Goal: Information Seeking & Learning: Learn about a topic

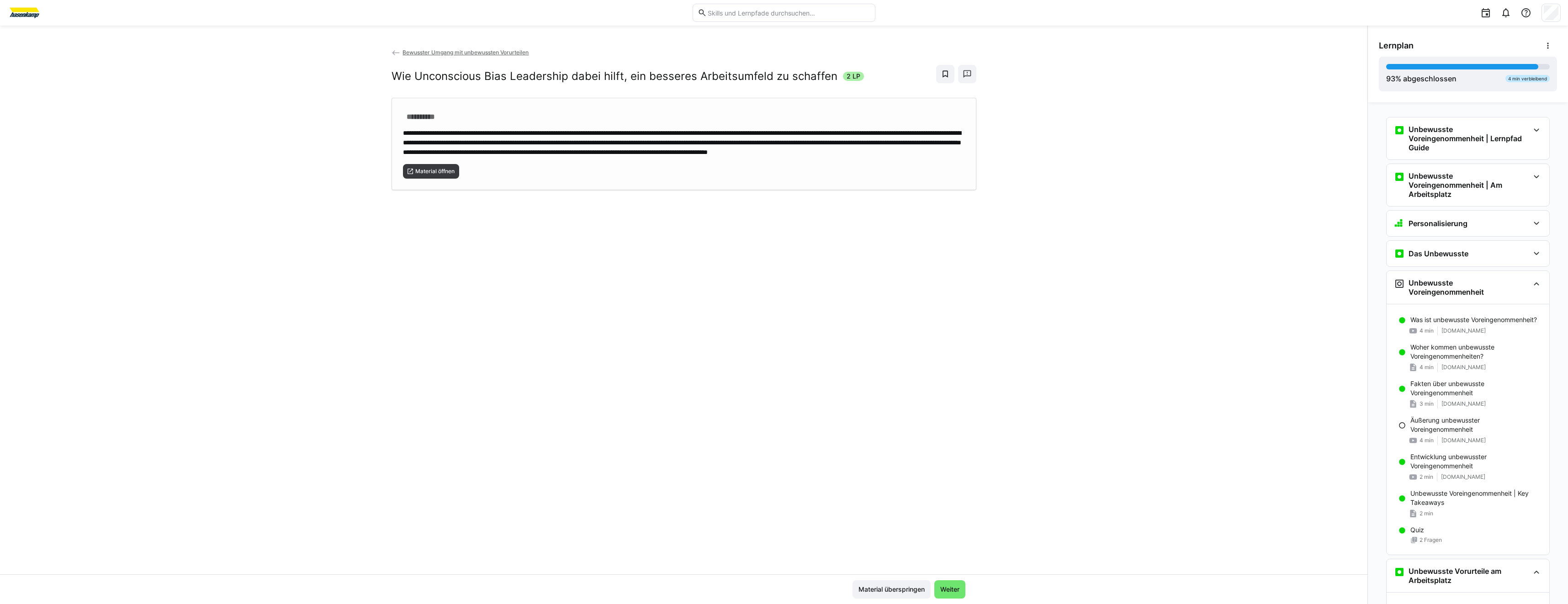
scroll to position [1097, 0]
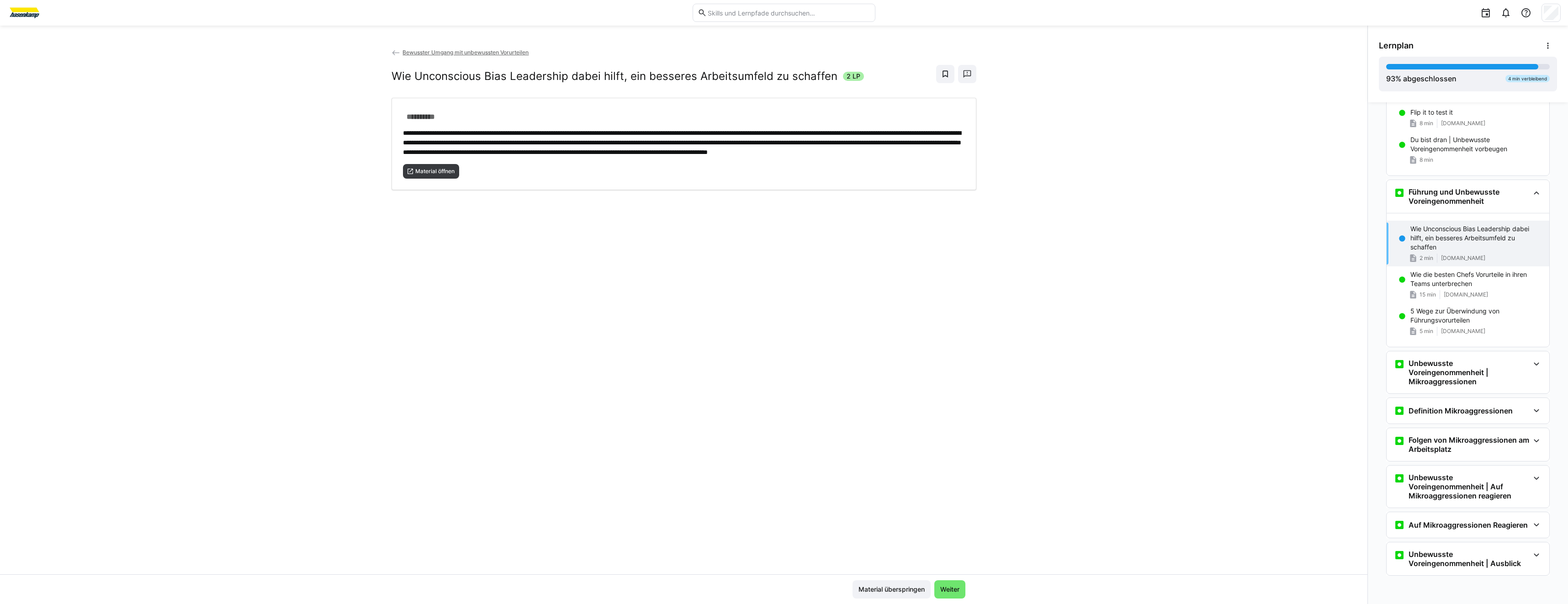
click at [1135, 278] on div "**********" at bounding box center [684, 311] width 1367 height 527
click at [1411, 287] on p "Wie die besten Chefs Vorurteile in ihren Teams unterbrechen" at bounding box center [1477, 280] width 132 height 19
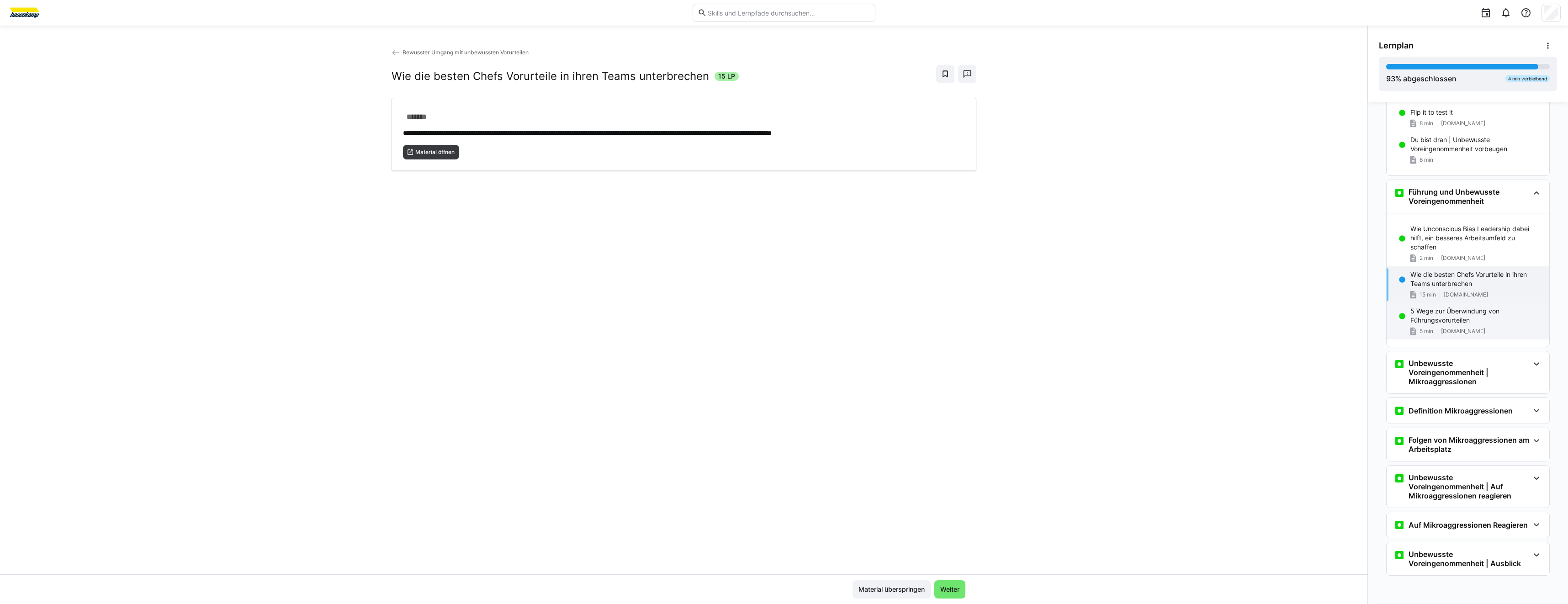
click at [1438, 315] on p "5 Wege zur Überwindung von Führungsvorurteilen" at bounding box center [1477, 316] width 132 height 19
click at [431, 154] on span "Material öffnen" at bounding box center [434, 152] width 41 height 7
click at [1418, 365] on h3 "Unbewusste Voreingenommenheit | Mikroaggressionen" at bounding box center [1469, 372] width 121 height 27
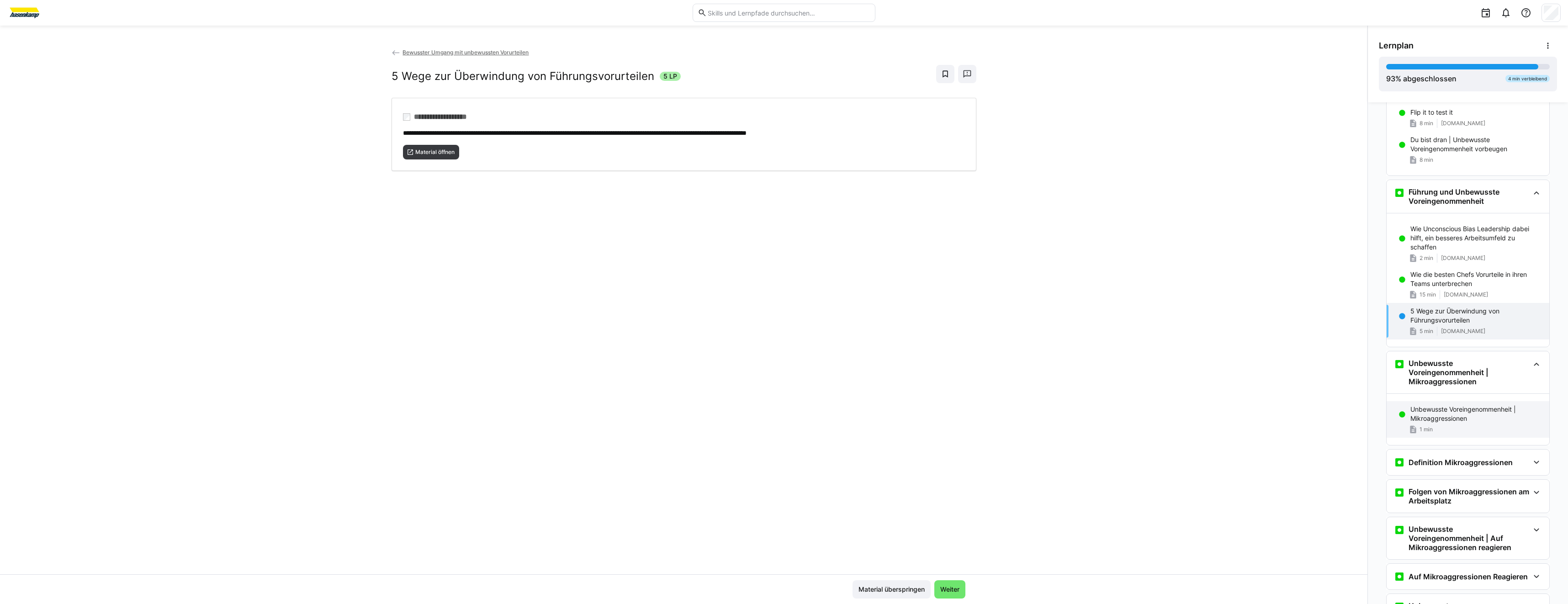
click at [1470, 417] on p "Unbewusste Voreingenommenheit | Mikroaggressionen" at bounding box center [1477, 414] width 132 height 19
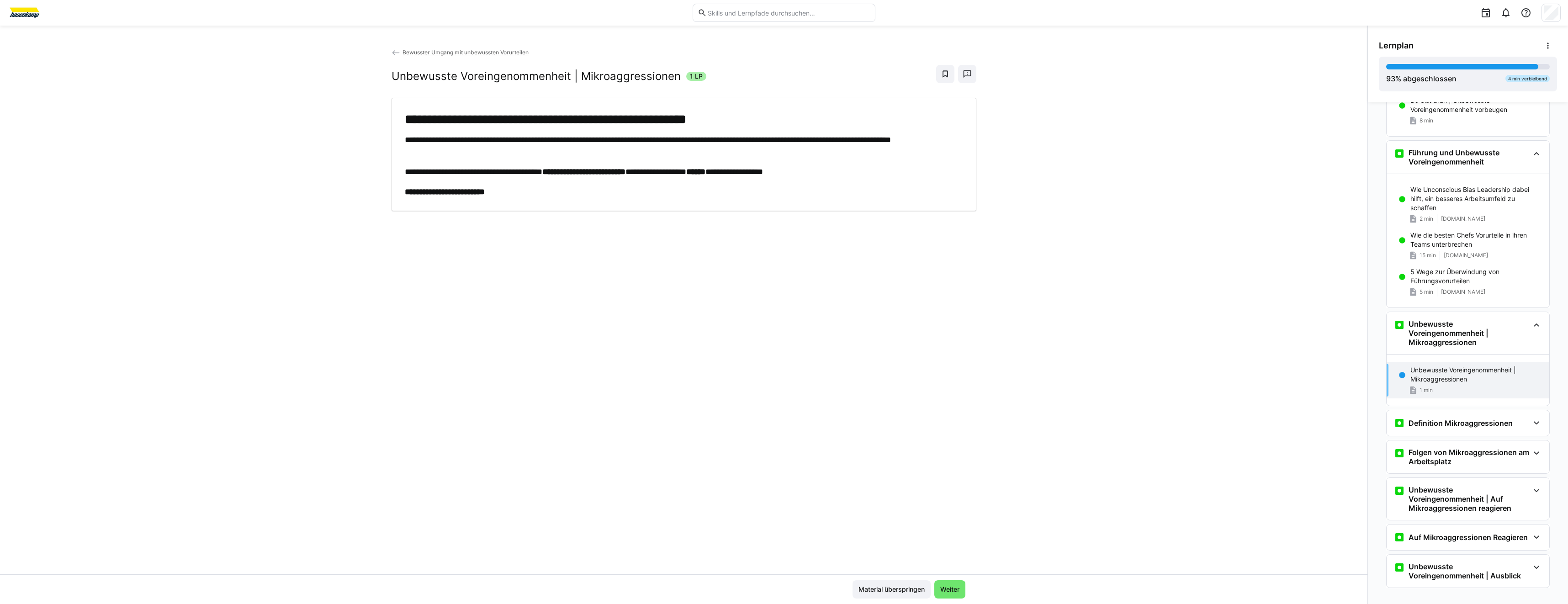
scroll to position [1149, 0]
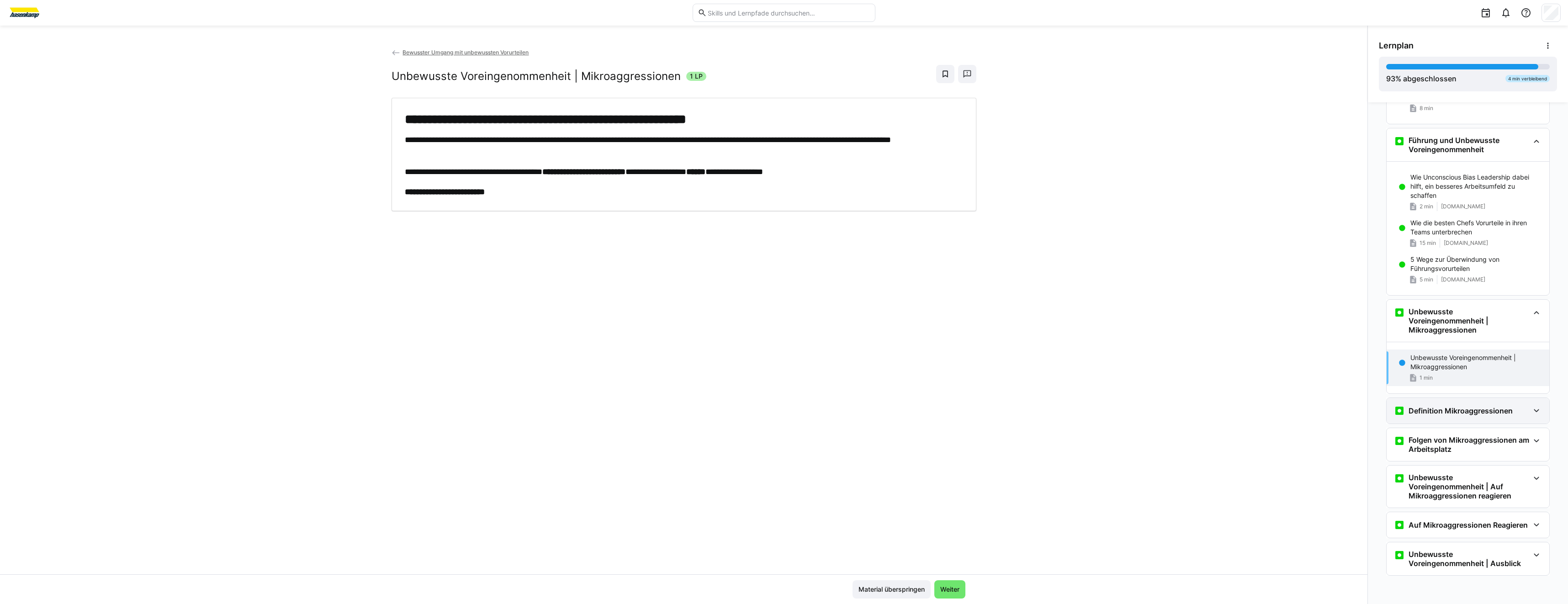
click at [1394, 410] on eds-icon at bounding box center [1399, 410] width 11 height 11
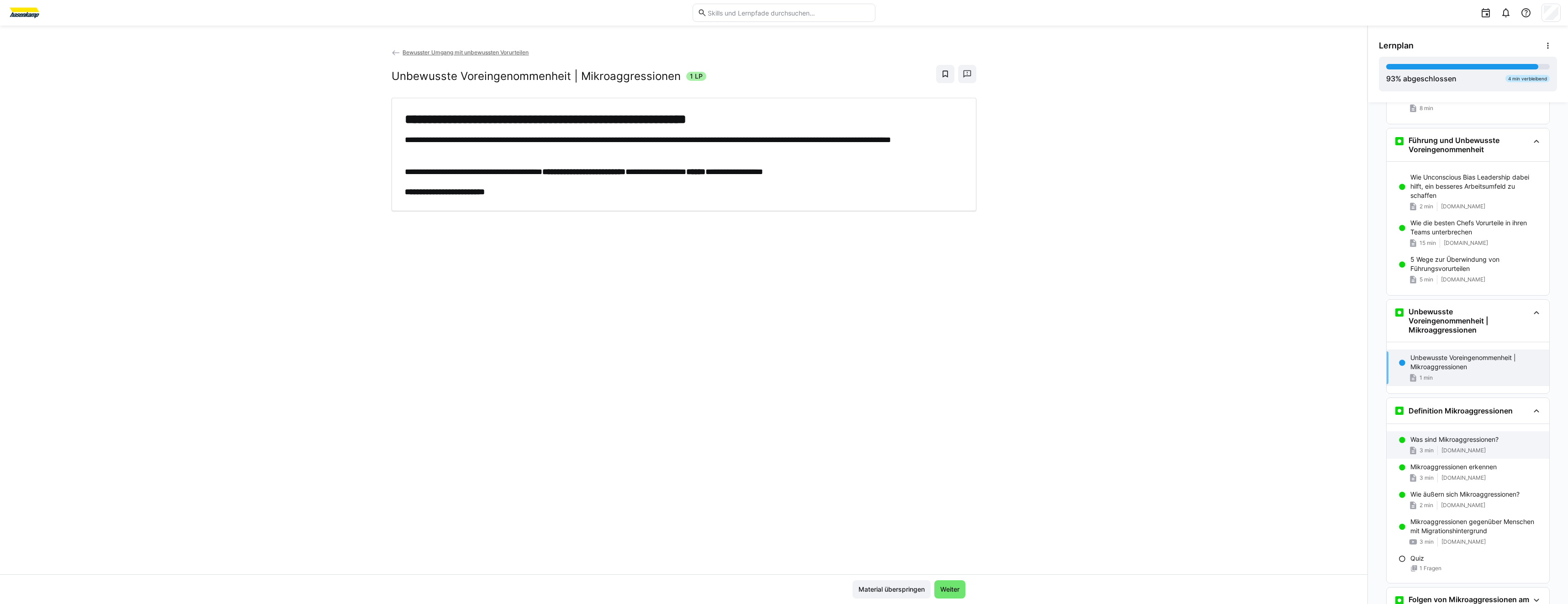
click at [1428, 450] on span "3 min" at bounding box center [1426, 450] width 14 height 7
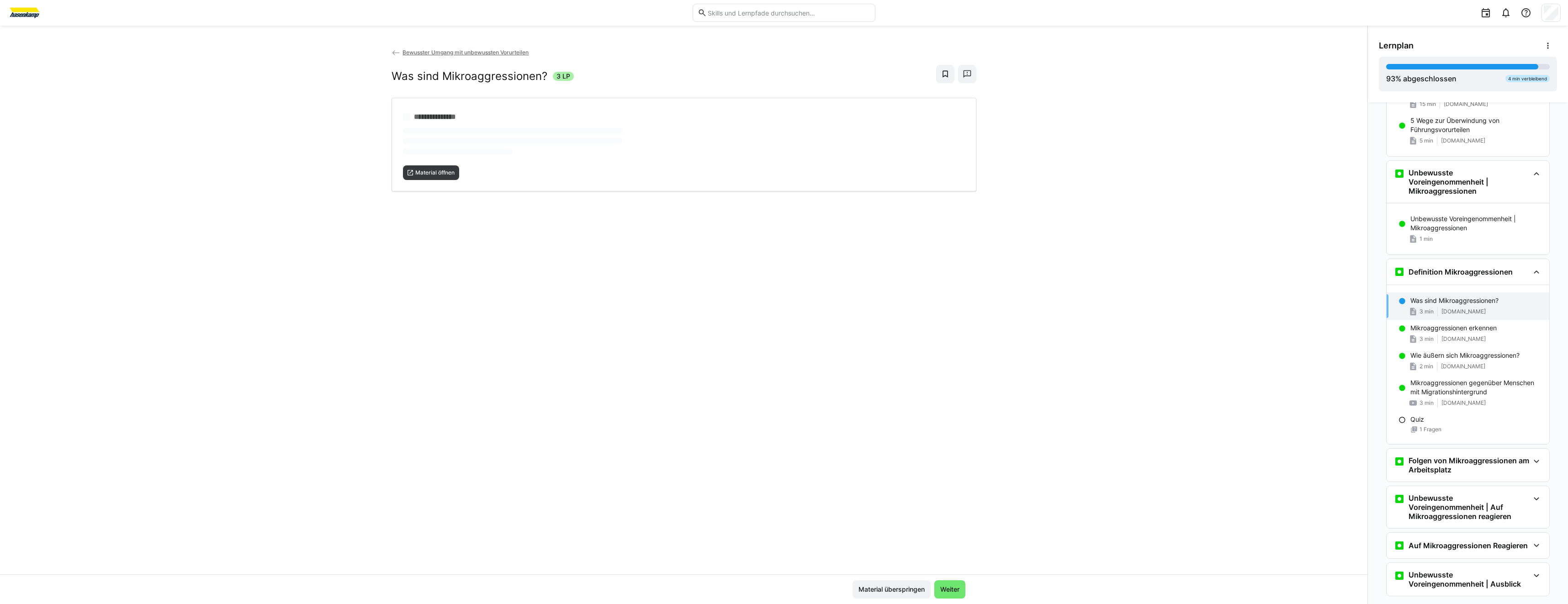
scroll to position [1308, 0]
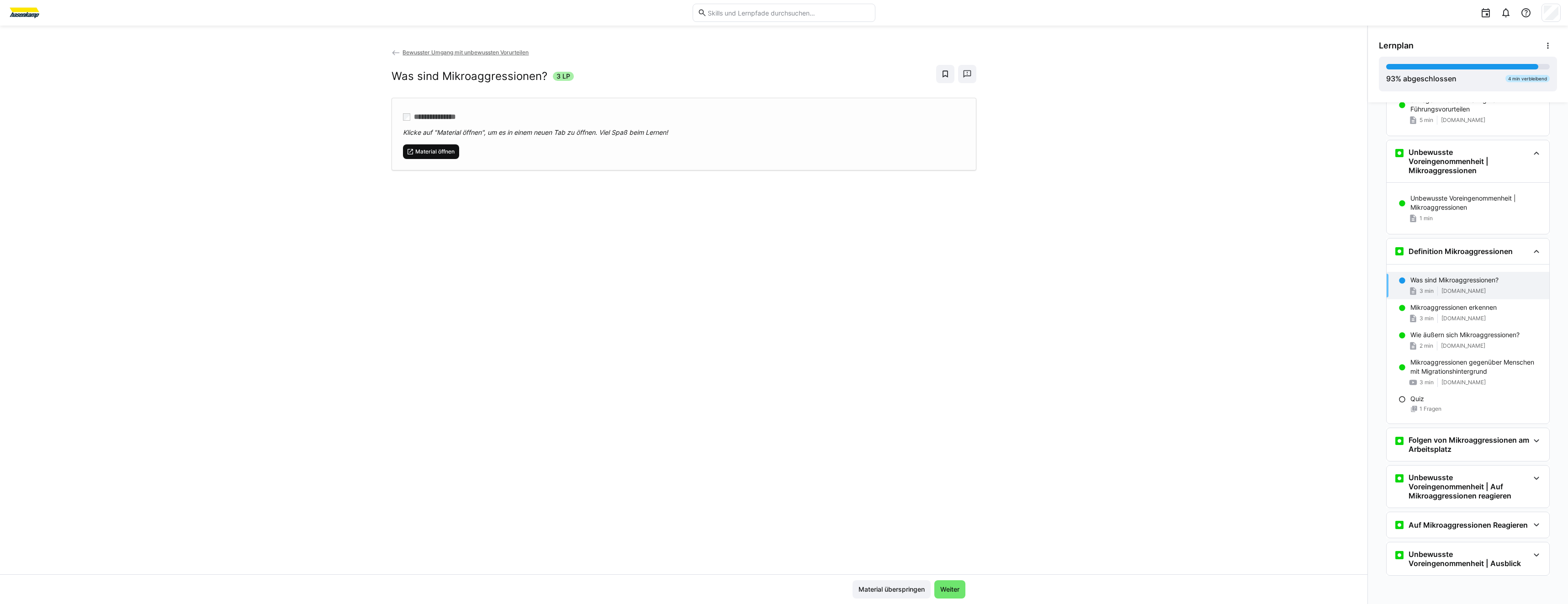
click at [440, 150] on span "Material öffnen" at bounding box center [434, 151] width 41 height 7
click at [1410, 447] on h3 "Folgen von Mikroaggressionen am Arbeitsplatz" at bounding box center [1469, 444] width 121 height 19
click at [1416, 477] on p "Folgen von Mikroaggressionen für Betroffene" at bounding box center [1477, 482] width 132 height 19
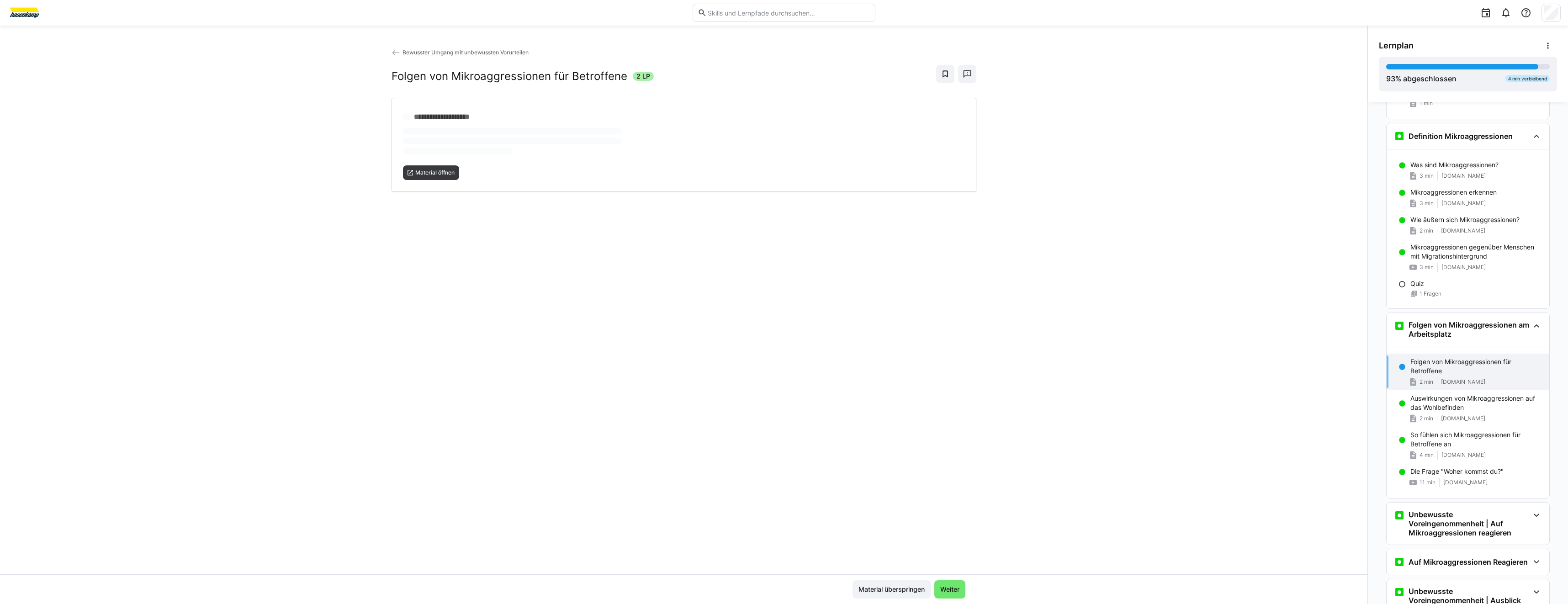
scroll to position [1460, 0]
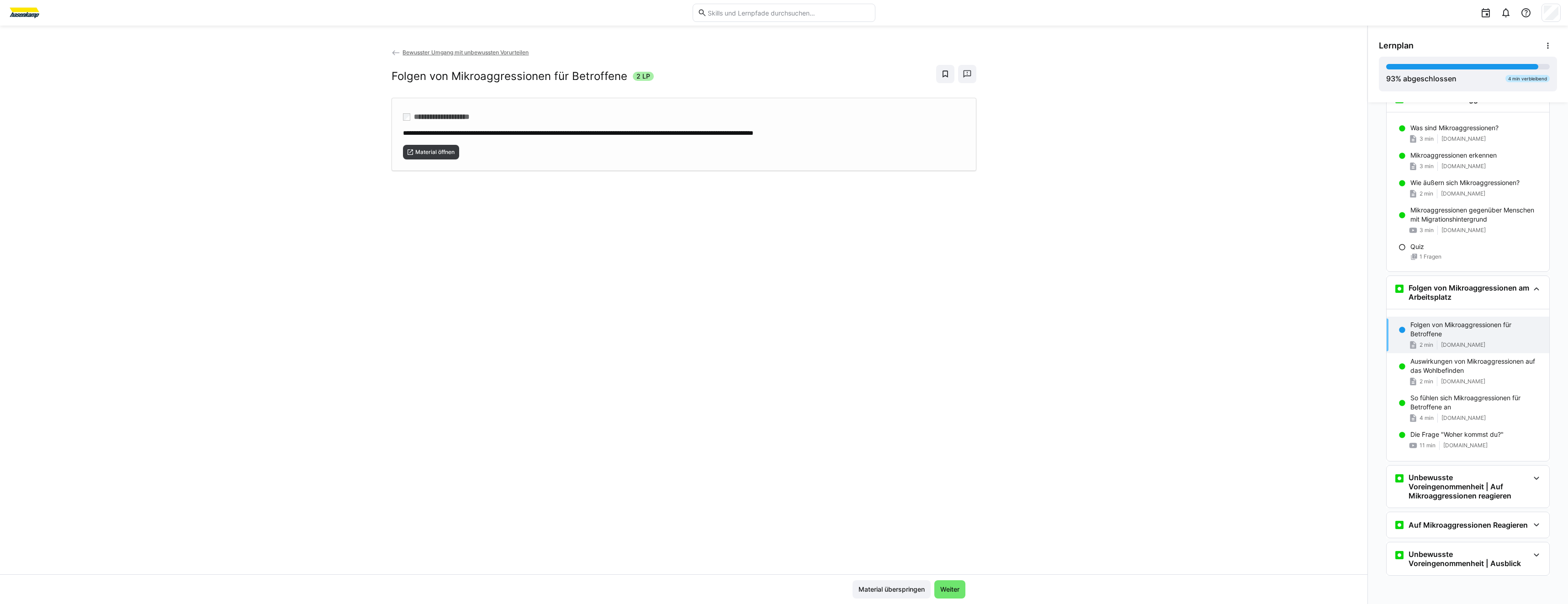
click at [447, 162] on div "**********" at bounding box center [684, 134] width 585 height 73
click at [1423, 486] on h3 "Unbewusste Voreingenommenheit | Auf Mikroaggressionen reagieren" at bounding box center [1469, 486] width 121 height 27
click at [1468, 529] on p "Unbewusste Voreingenommenheit | Auf Mikroaggressionen reagieren" at bounding box center [1477, 528] width 132 height 19
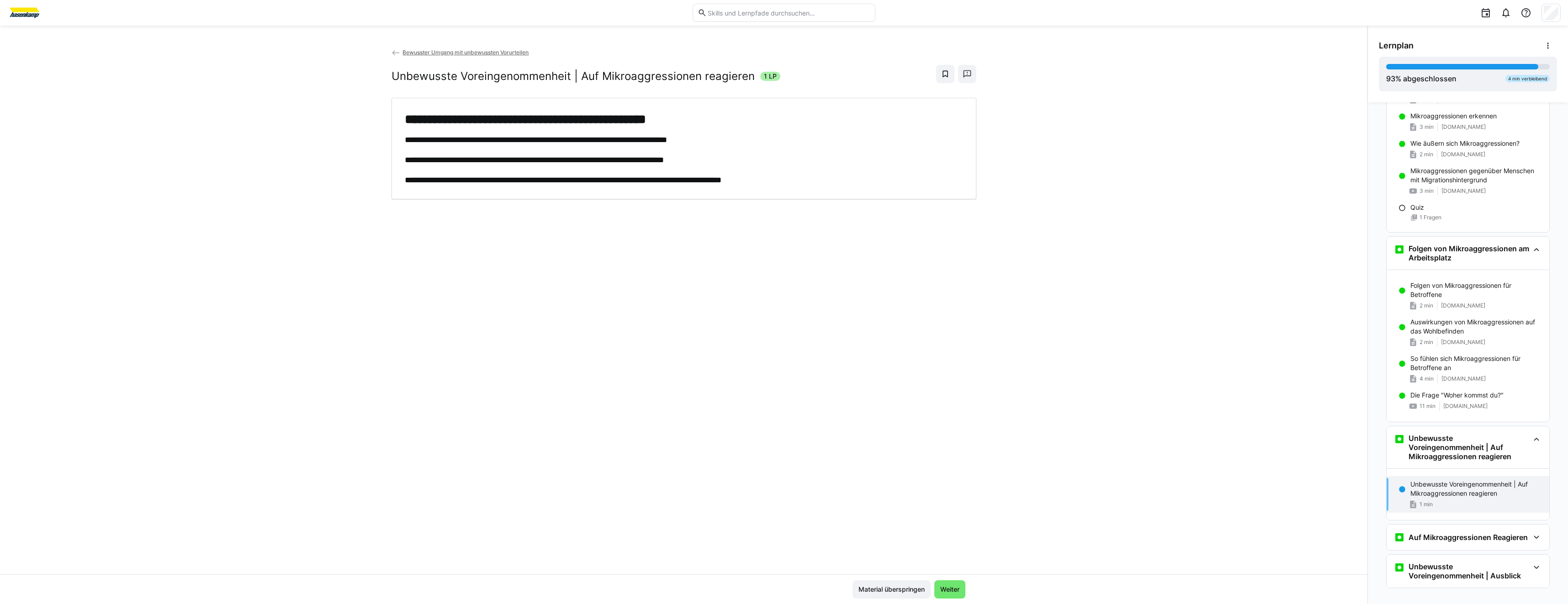
scroll to position [1512, 0]
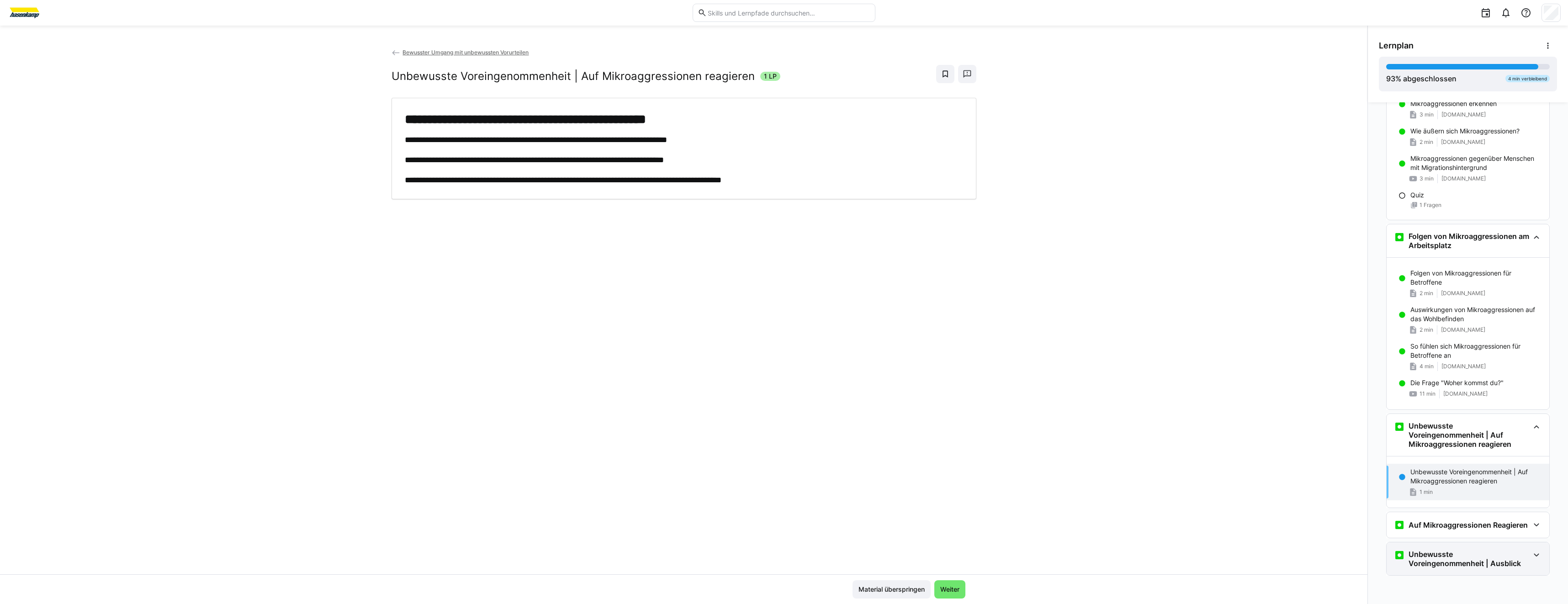
click at [1426, 554] on h3 "Unbewusste Voreingenommenheit | Ausblick" at bounding box center [1469, 559] width 121 height 19
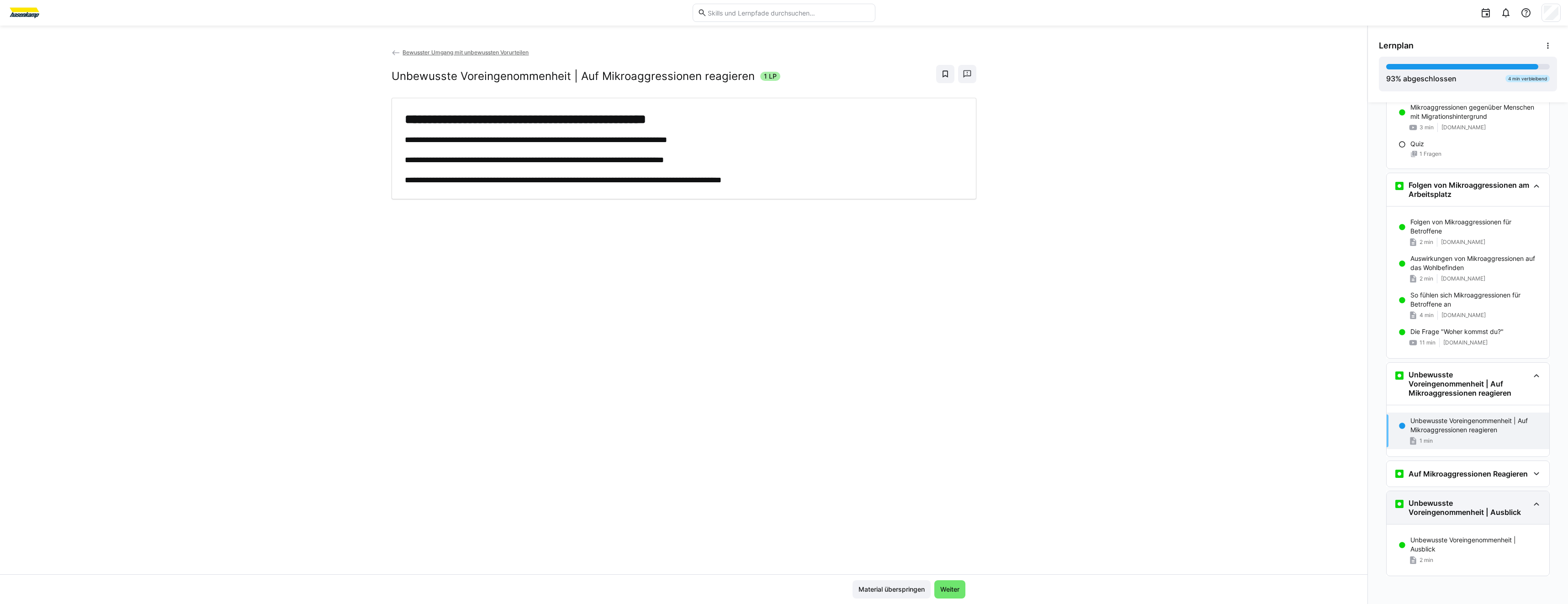
scroll to position [1563, 0]
click at [1457, 551] on p "Unbewusste Voreingenommenheit | Ausblick" at bounding box center [1477, 544] width 132 height 19
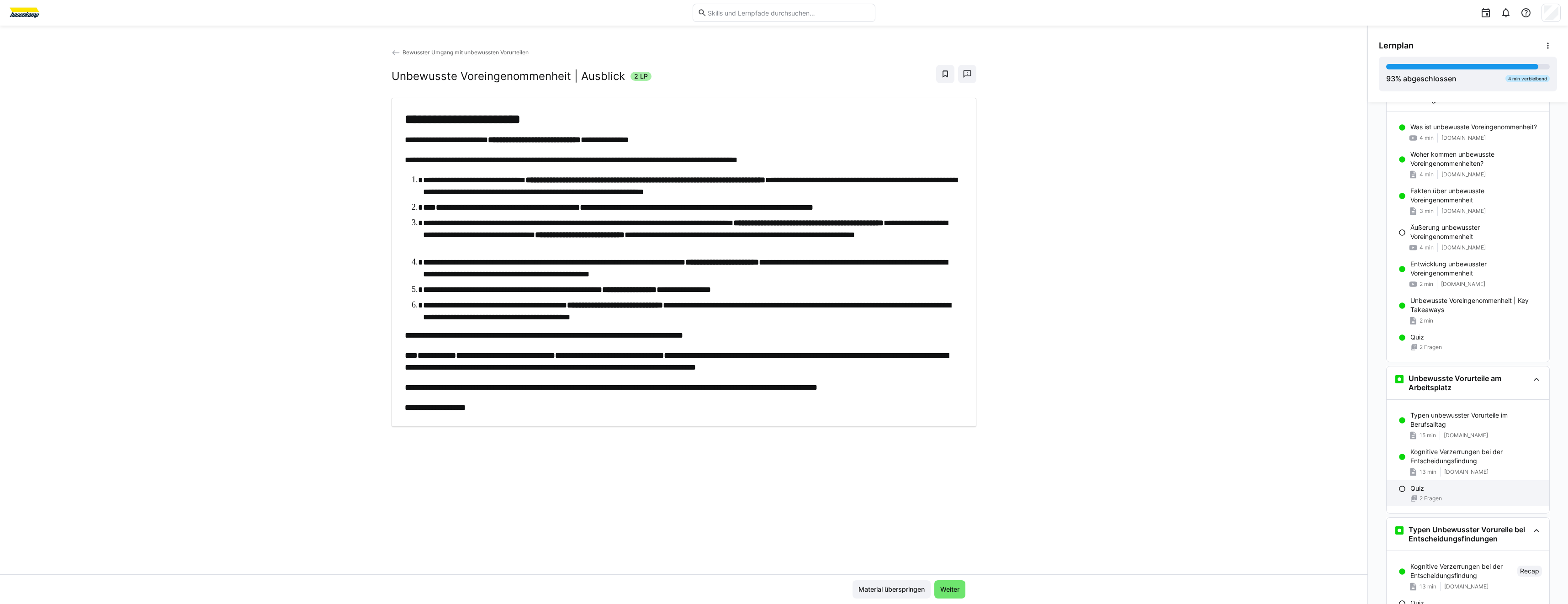
scroll to position [0, 0]
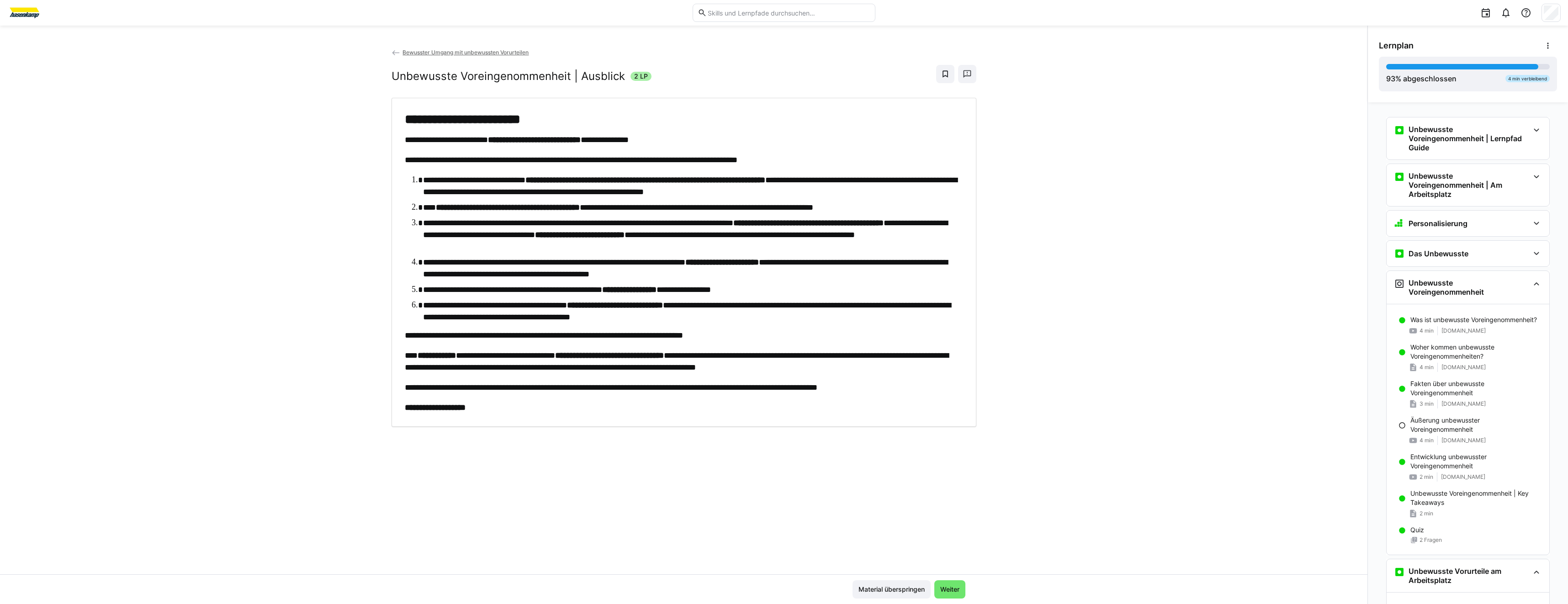
click at [1031, 194] on div "**********" at bounding box center [684, 311] width 1367 height 527
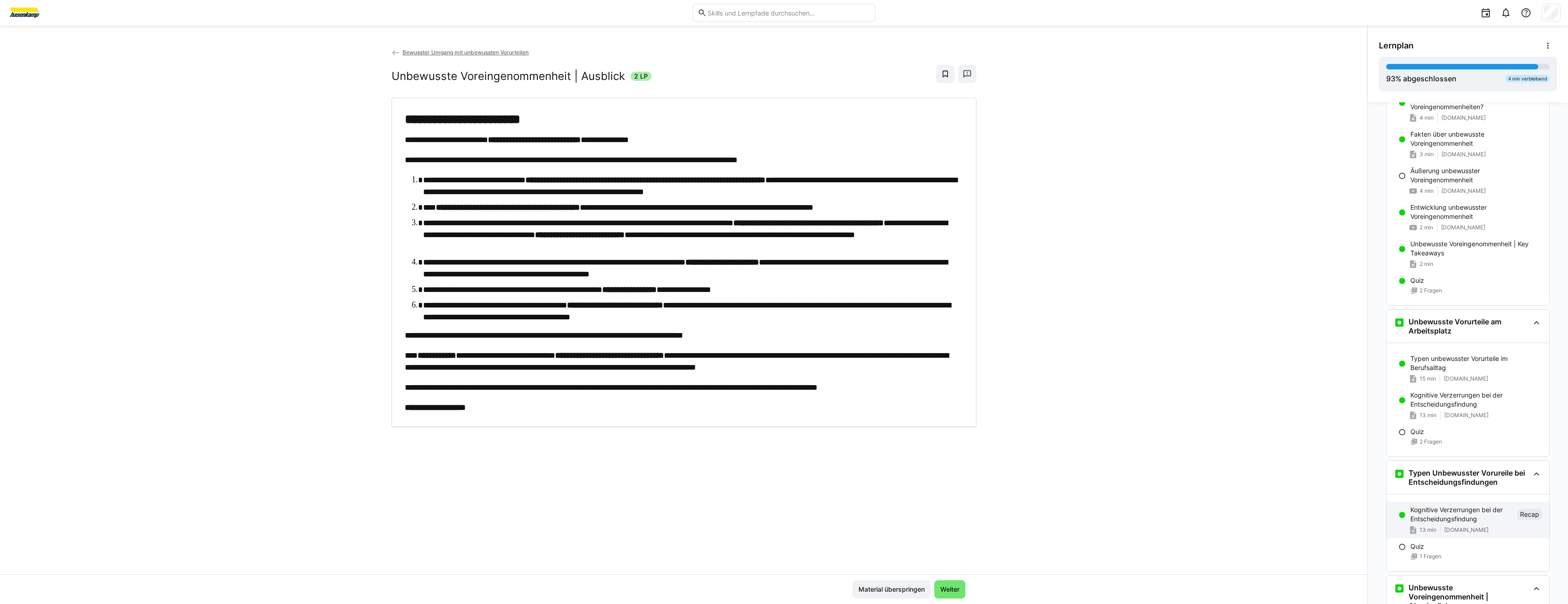
scroll to position [365, 0]
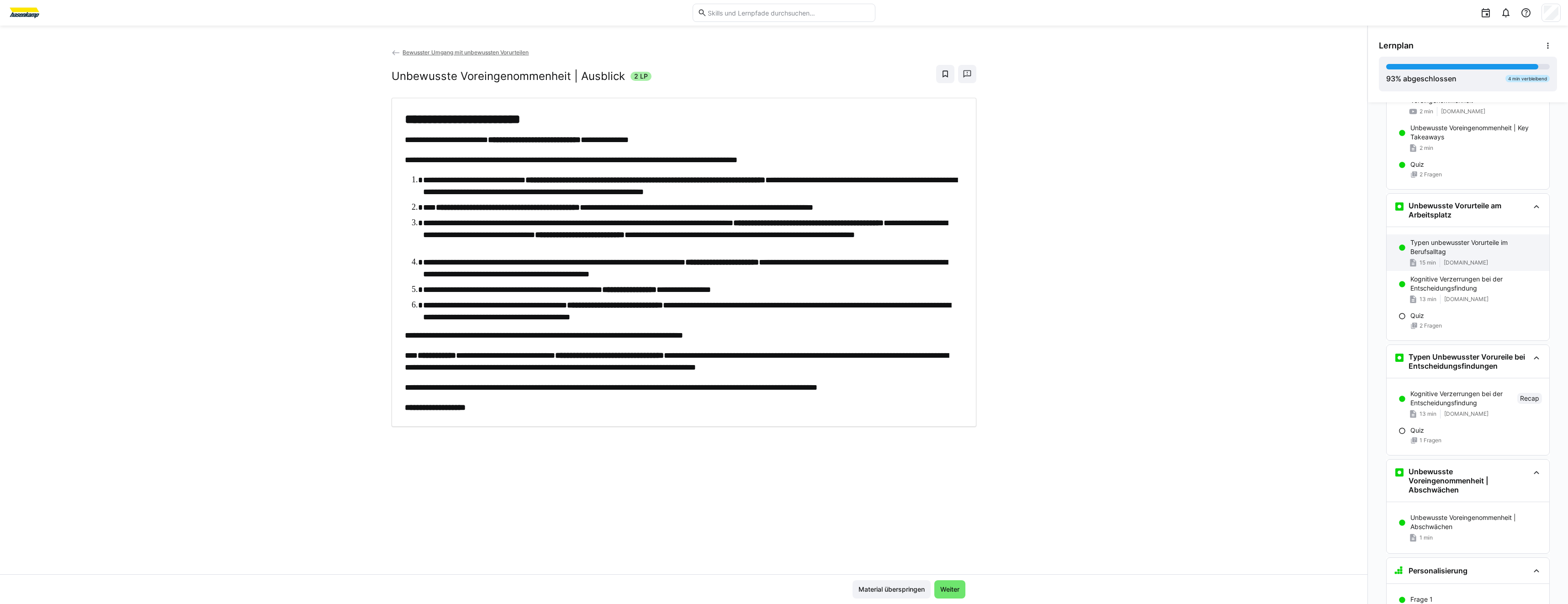
click at [1453, 242] on p "Typen unbewusster Vorurteile im Berufsalltag" at bounding box center [1477, 247] width 132 height 19
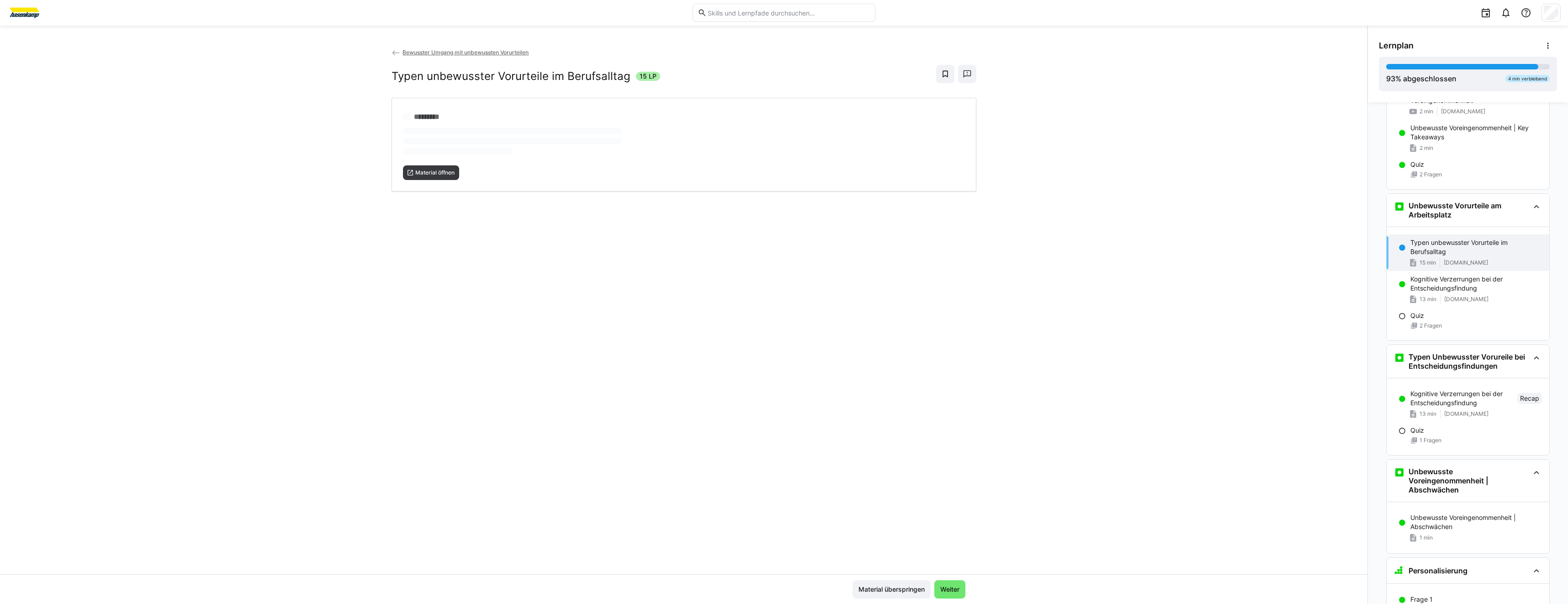
scroll to position [457, 0]
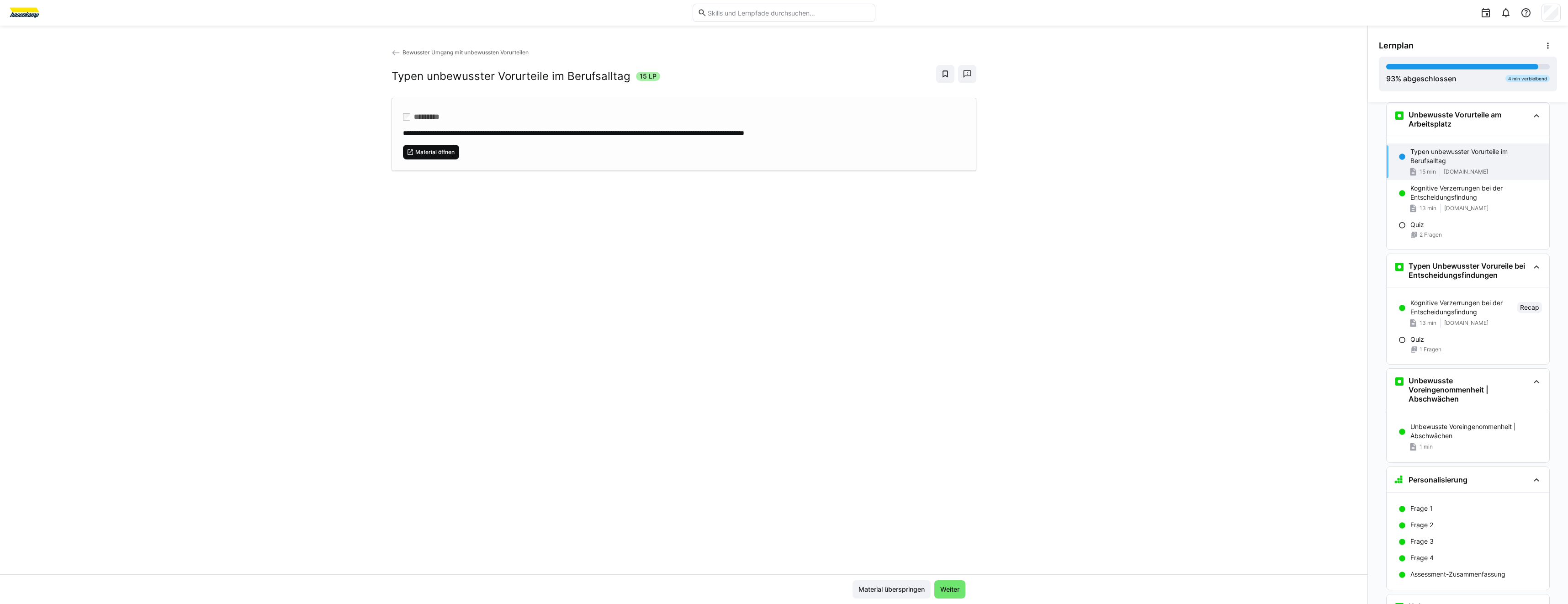
click at [441, 153] on span "Material öffnen" at bounding box center [434, 152] width 41 height 7
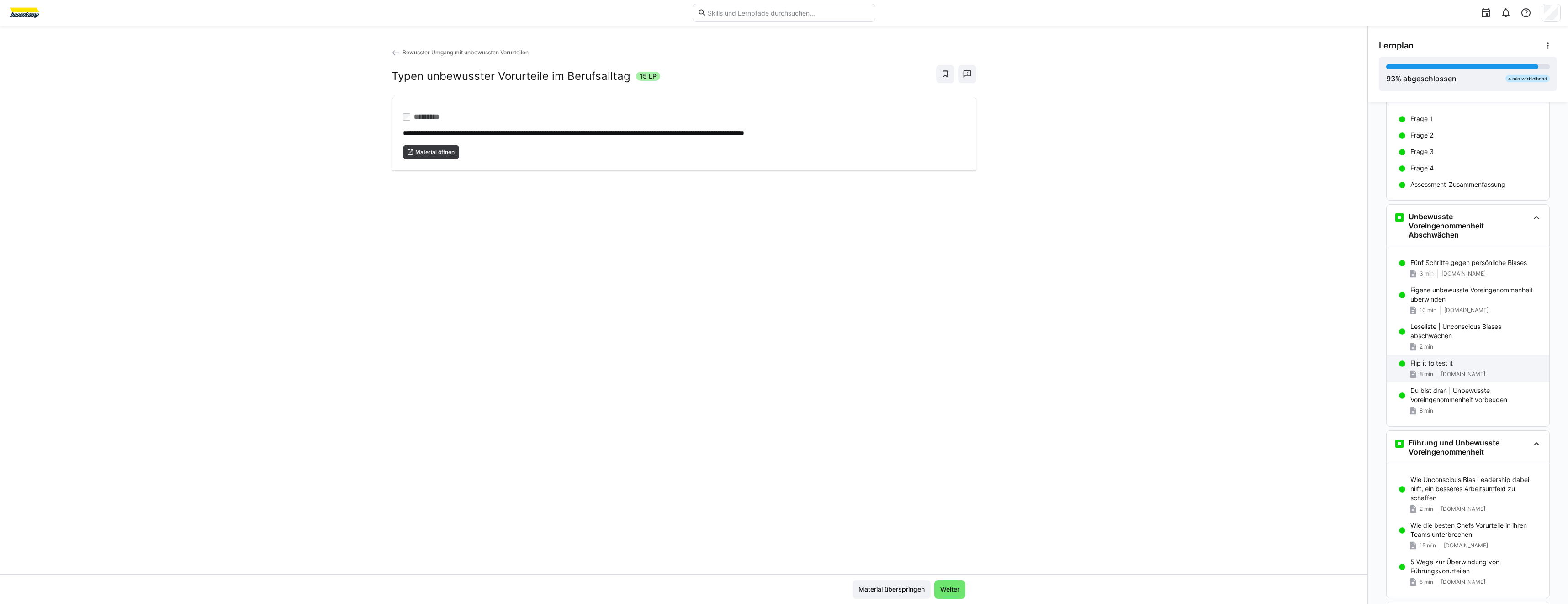
scroll to position [959, 0]
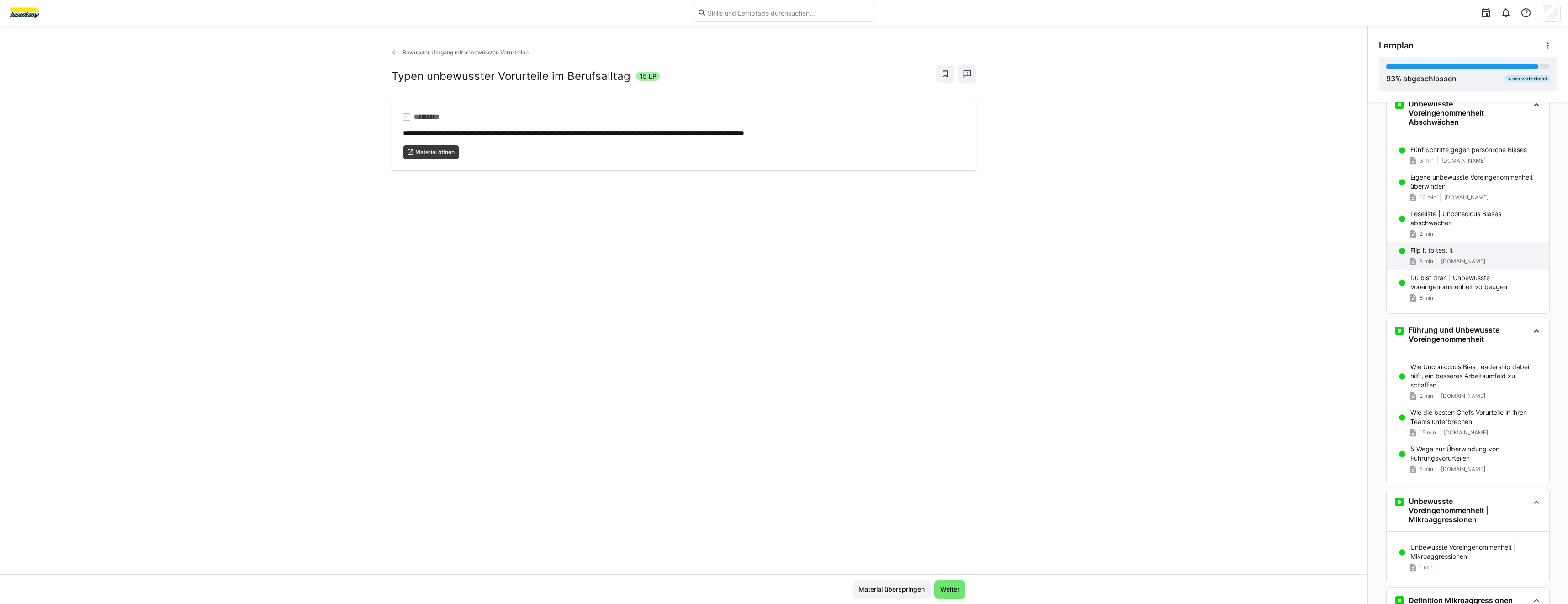
click at [1444, 251] on p "Flip it to test it" at bounding box center [1432, 250] width 43 height 9
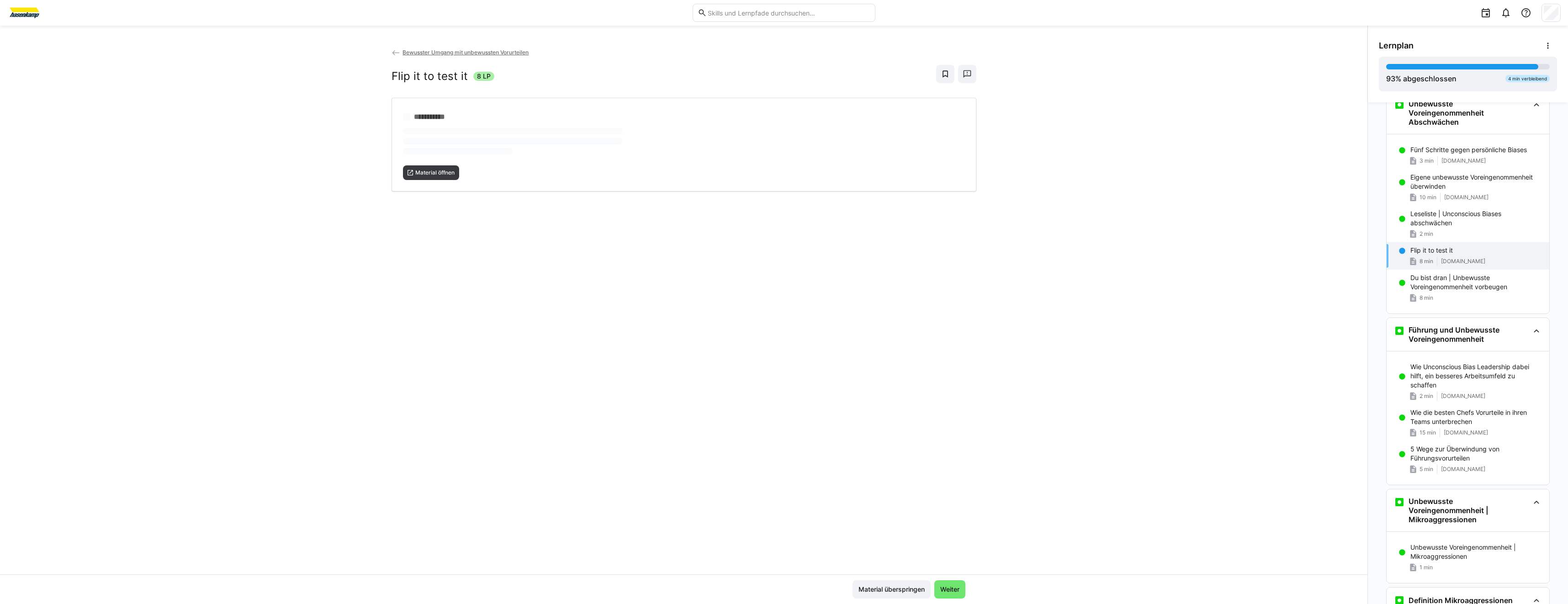
scroll to position [948, 0]
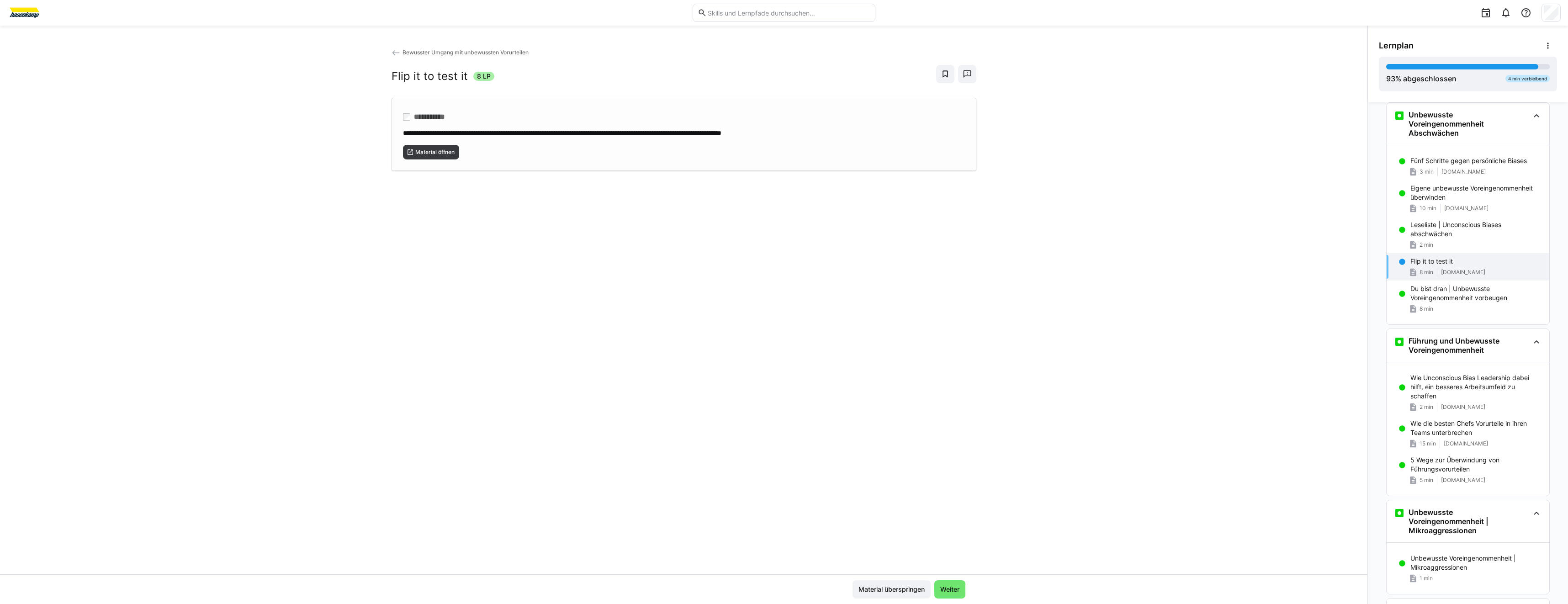
click at [432, 160] on div "**********" at bounding box center [684, 134] width 585 height 73
click at [1466, 301] on p "Du bist dran | Unbewusste Voreingenommenheit vorbeugen" at bounding box center [1477, 293] width 132 height 19
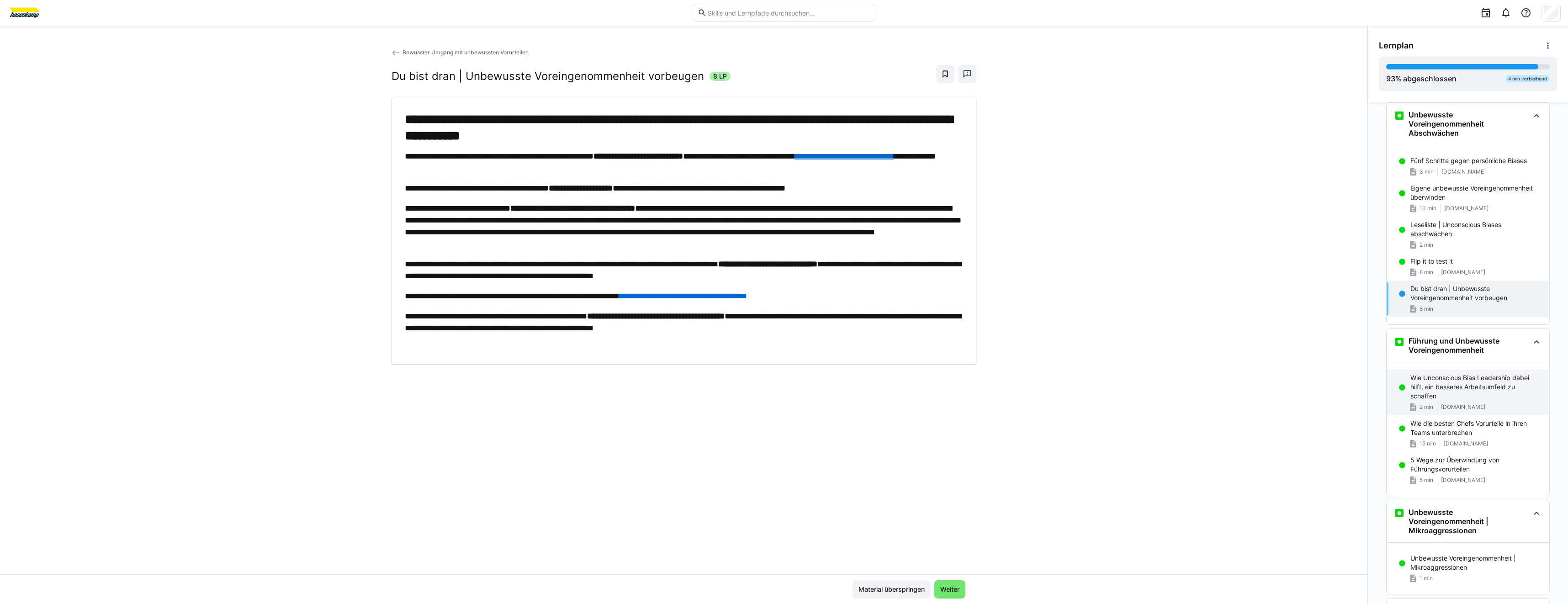
click at [1453, 381] on p "Wie Unconscious Bias Leadership dabei hilft, ein besseres Arbeitsumfeld zu scha…" at bounding box center [1477, 386] width 132 height 27
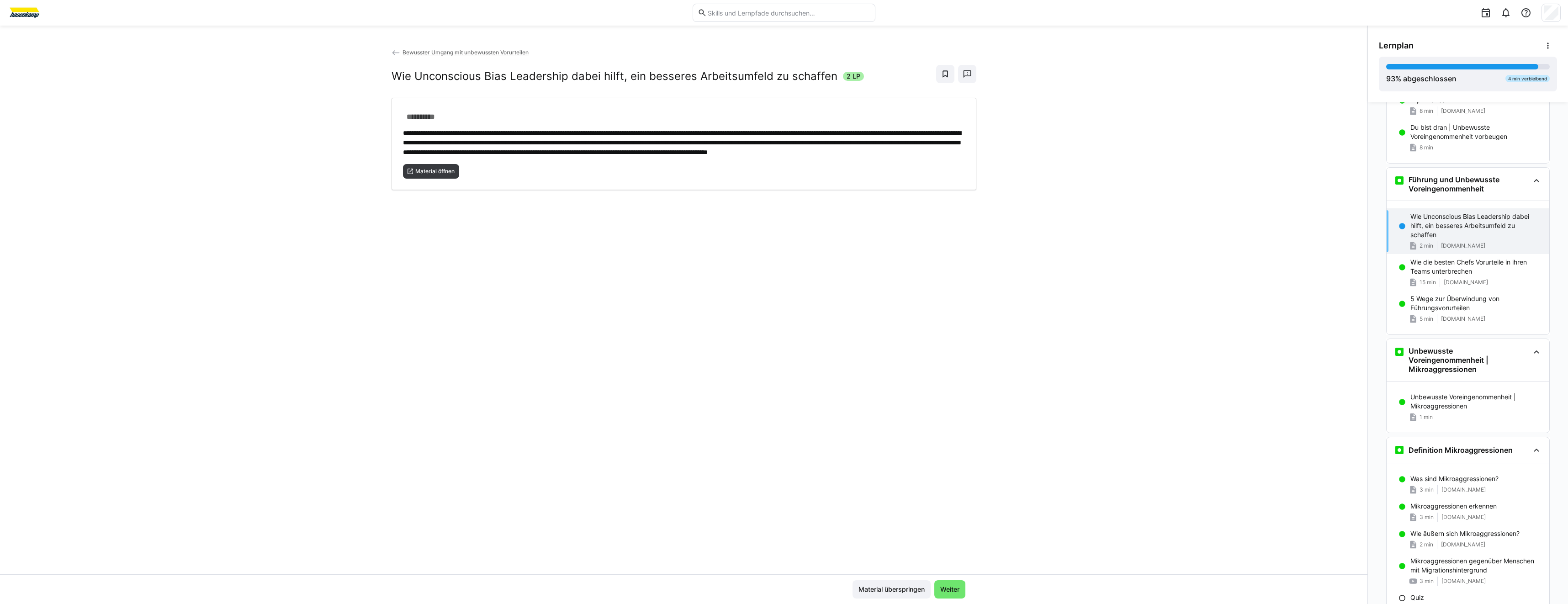
scroll to position [1175, 0]
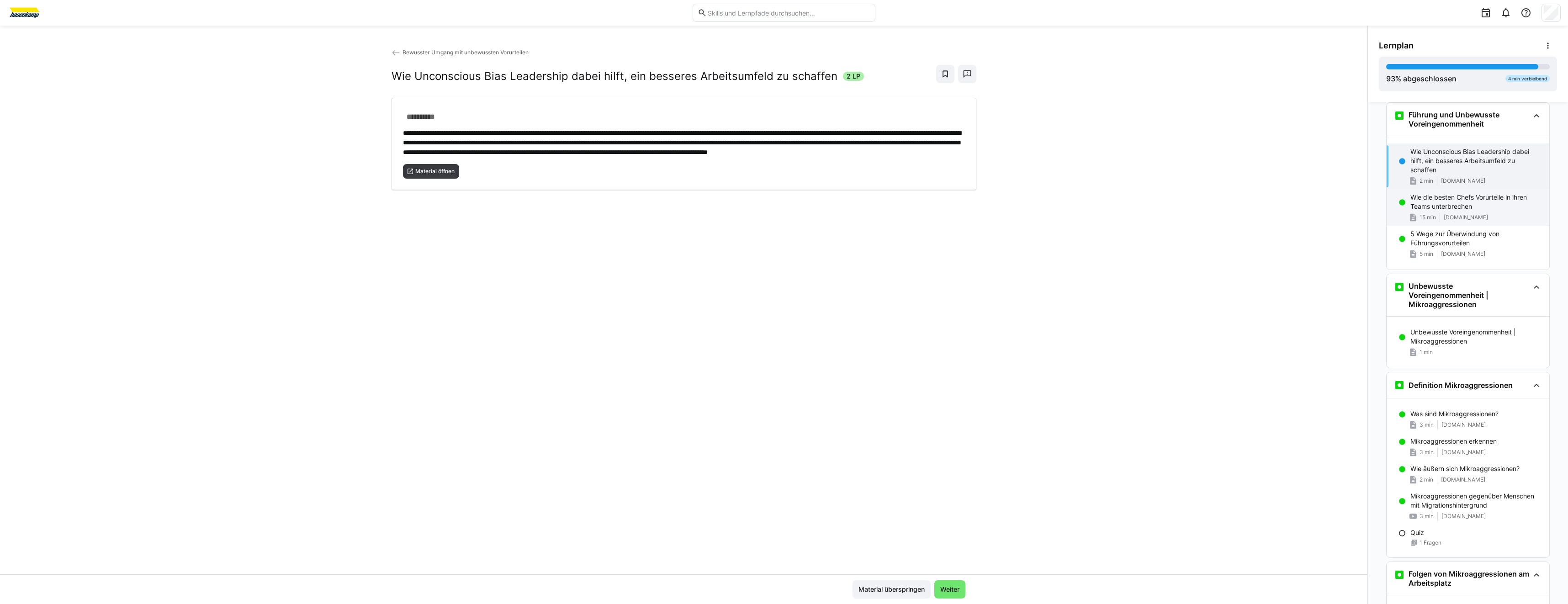
click at [1414, 206] on p "Wie die besten Chefs Vorurteile in ihren Teams unterbrechen" at bounding box center [1477, 202] width 132 height 19
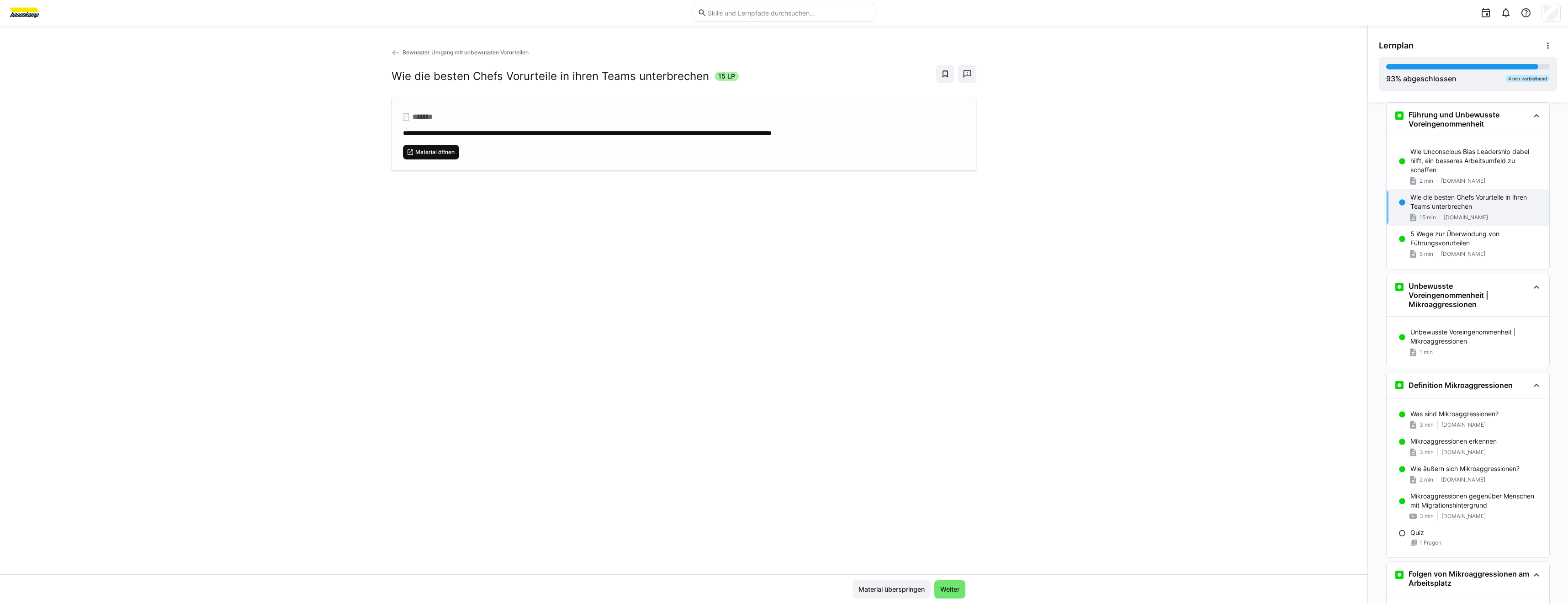
click at [434, 150] on span "Material öffnen" at bounding box center [434, 152] width 41 height 7
click at [1418, 231] on p "5 Wege zur Überwindung von Führungsvorurteilen" at bounding box center [1477, 239] width 132 height 19
click at [444, 150] on span "Material öffnen" at bounding box center [434, 152] width 41 height 7
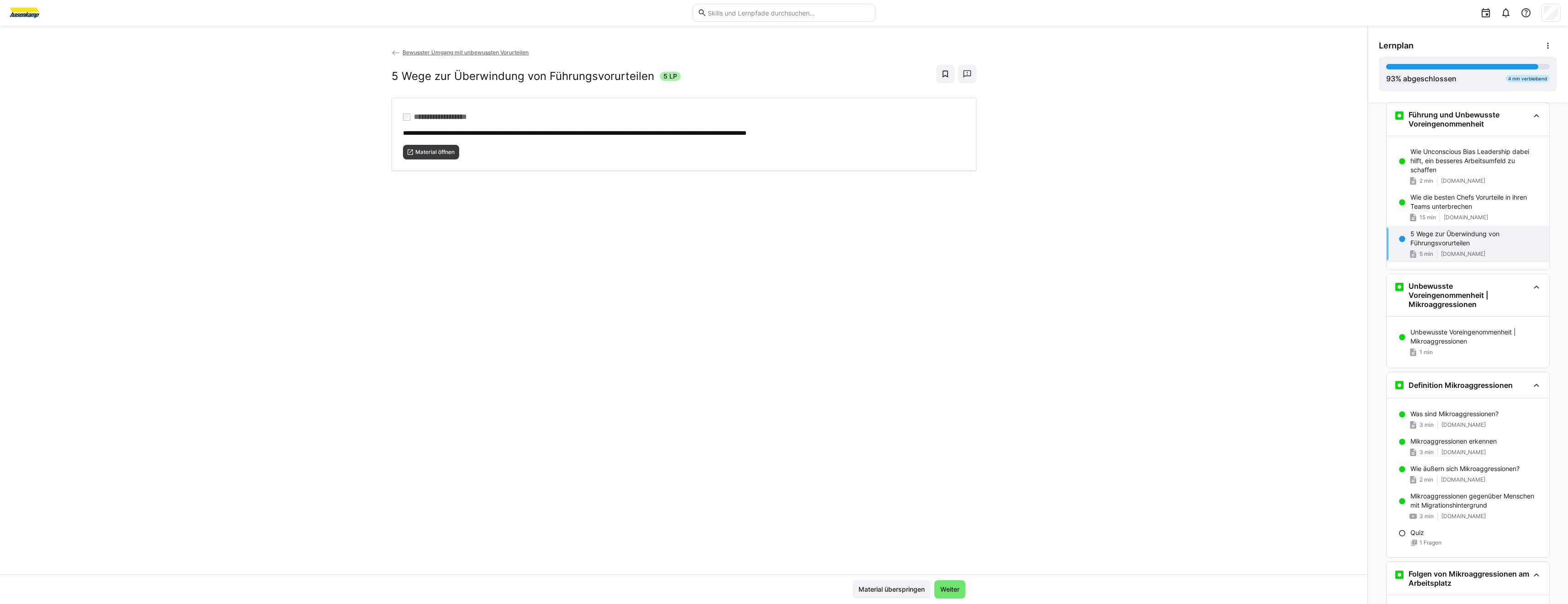
click at [374, 204] on div "**********" at bounding box center [684, 311] width 1367 height 527
click at [444, 156] on span "Material öffnen" at bounding box center [431, 152] width 57 height 15
click at [1411, 339] on p "Unbewusste Voreingenommenheit | Mikroaggressionen" at bounding box center [1477, 337] width 132 height 19
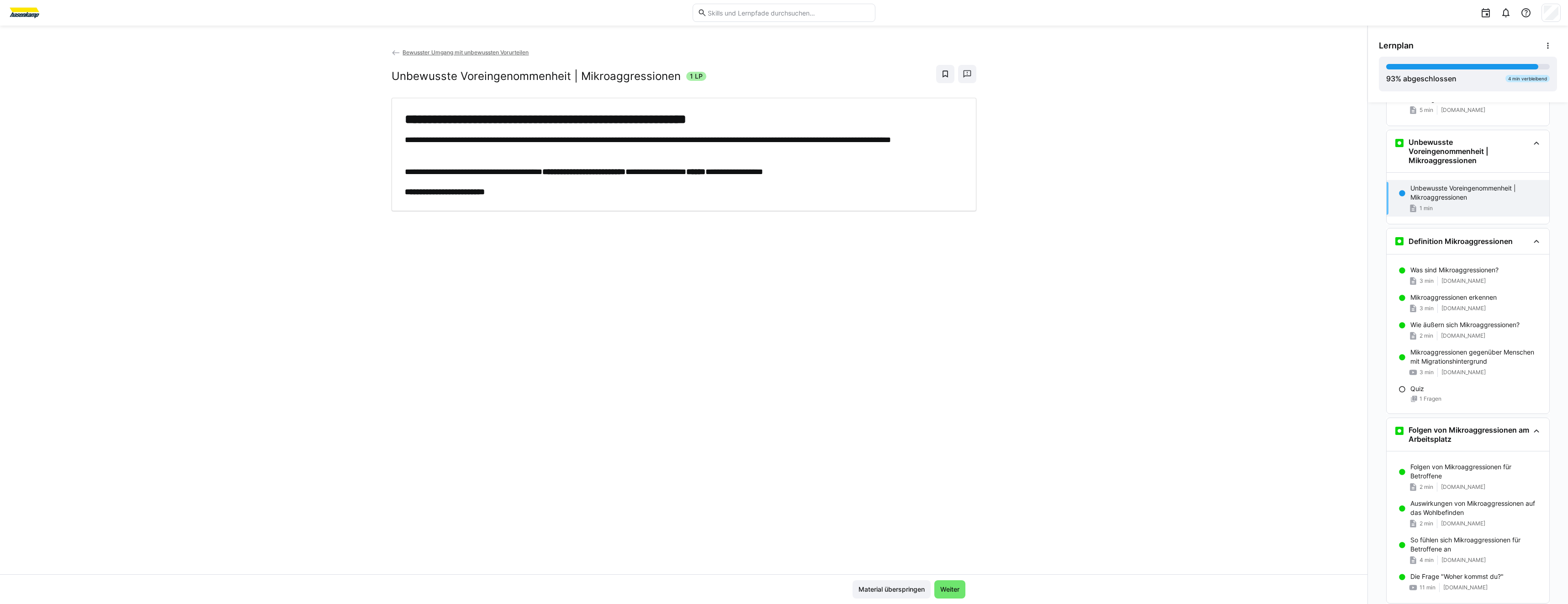
scroll to position [1346, 0]
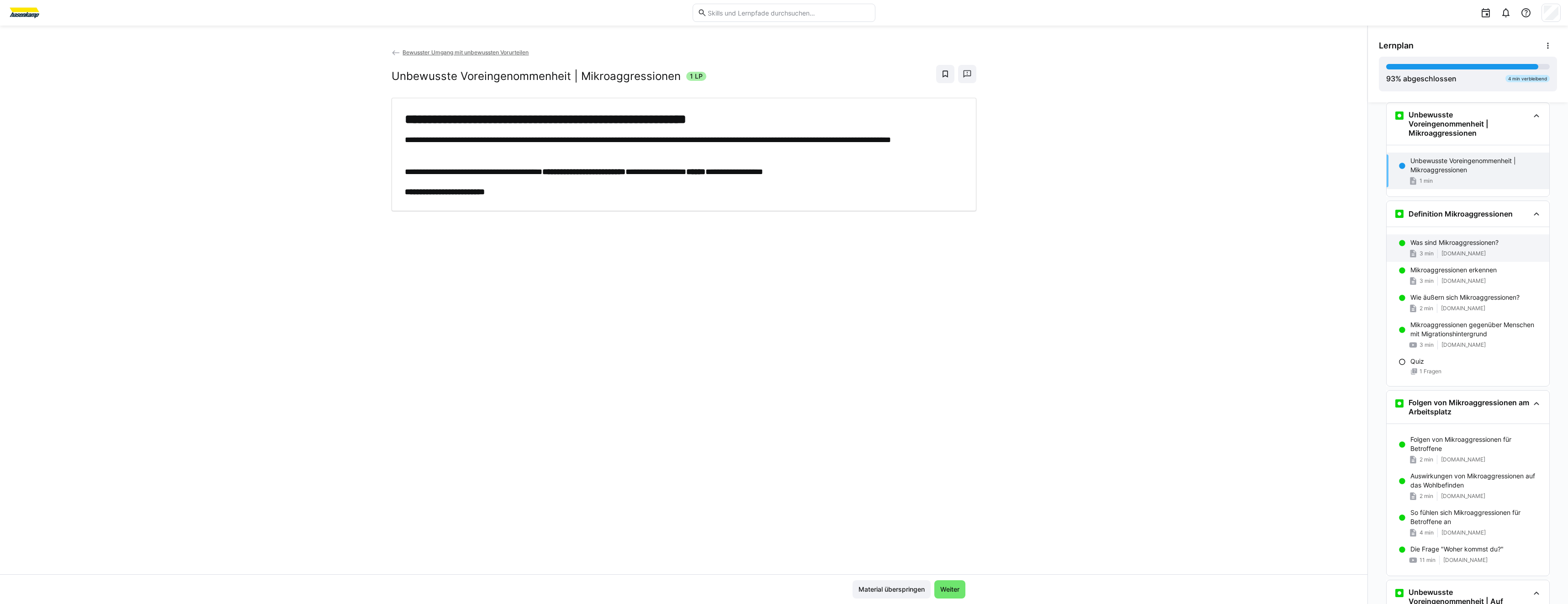
click at [1401, 260] on div "Was sind Mikroaggressionen? 3 min [DOMAIN_NAME]" at bounding box center [1468, 248] width 163 height 27
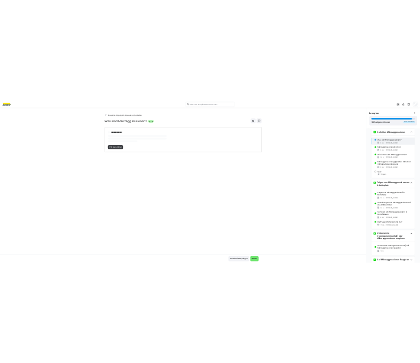
scroll to position [1865, 0]
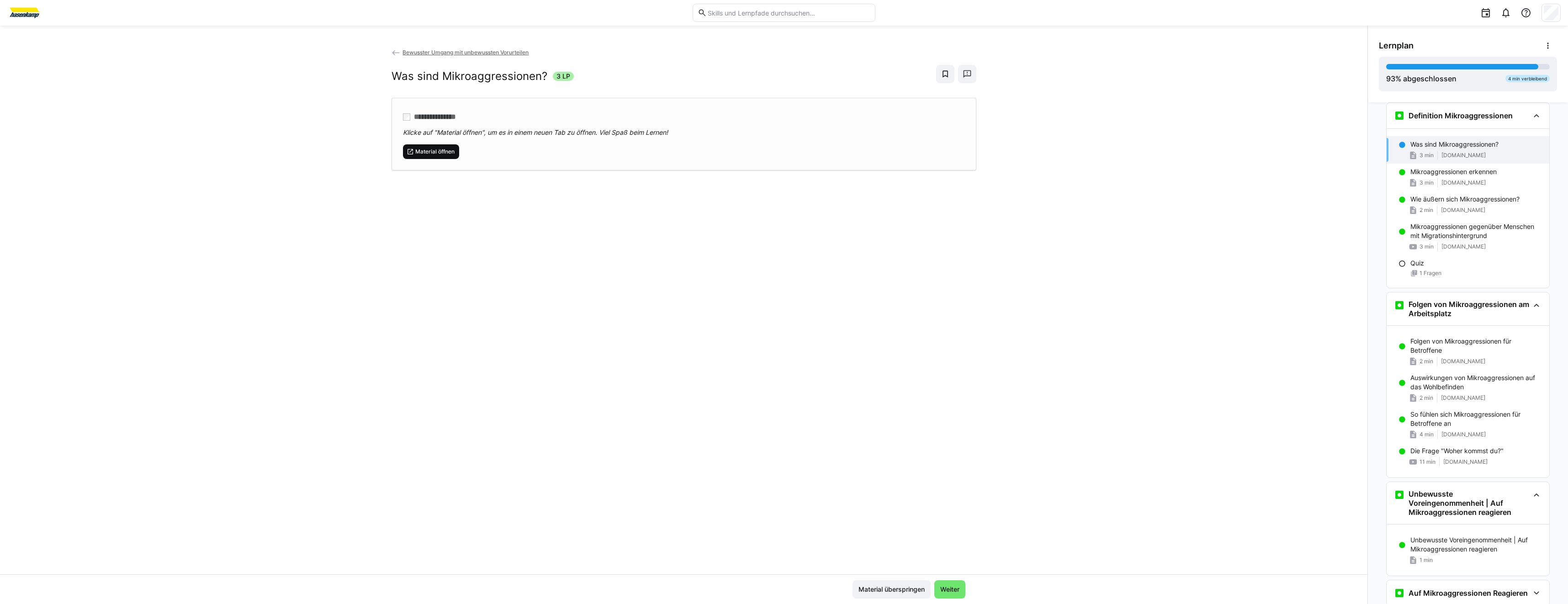
click at [441, 150] on span "Material öffnen" at bounding box center [434, 151] width 41 height 7
click at [1475, 186] on span "[DOMAIN_NAME]" at bounding box center [1463, 182] width 44 height 7
